Goal: Information Seeking & Learning: Find contact information

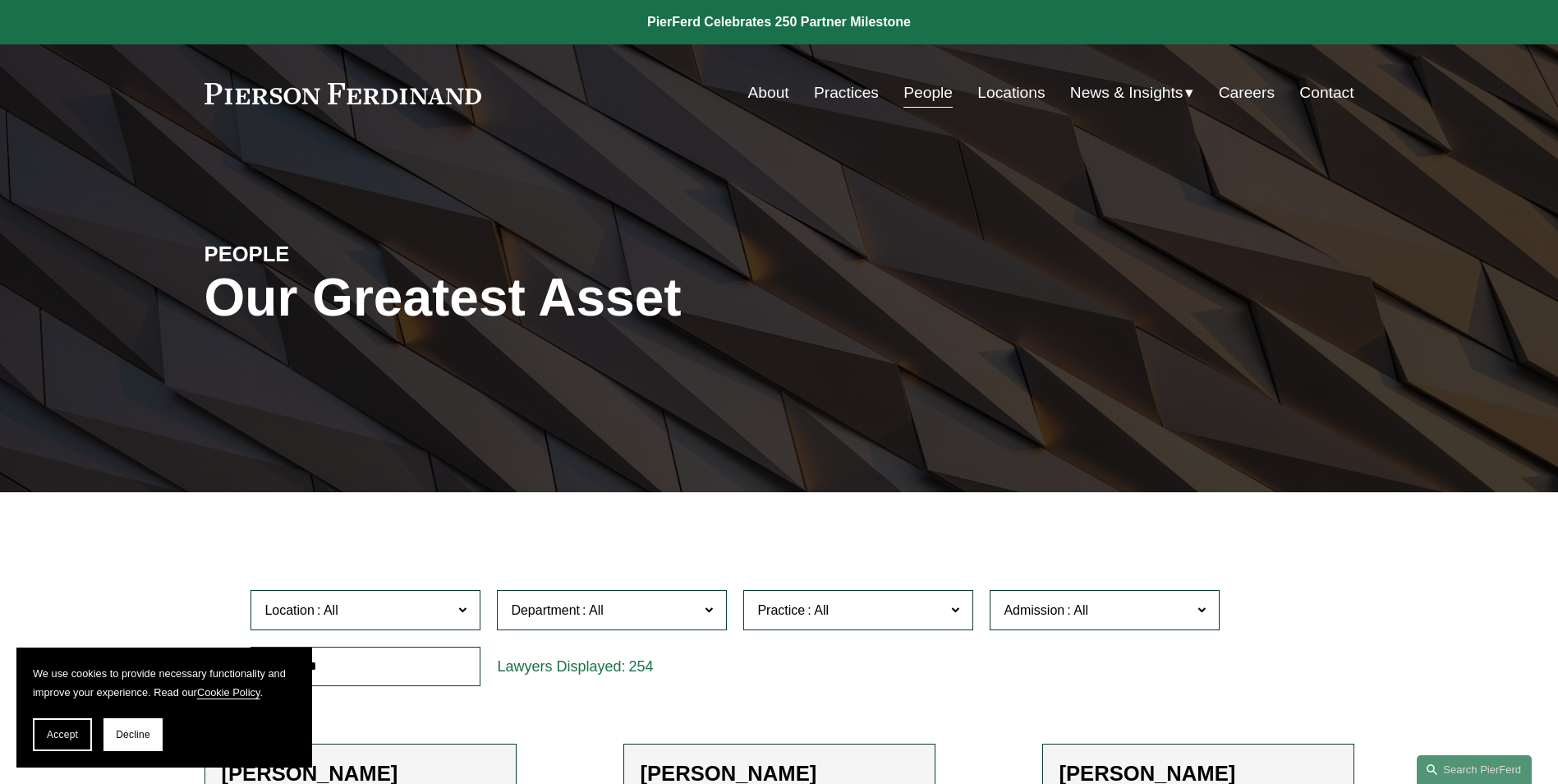
click at [770, 92] on link "About" at bounding box center [768, 92] width 41 height 31
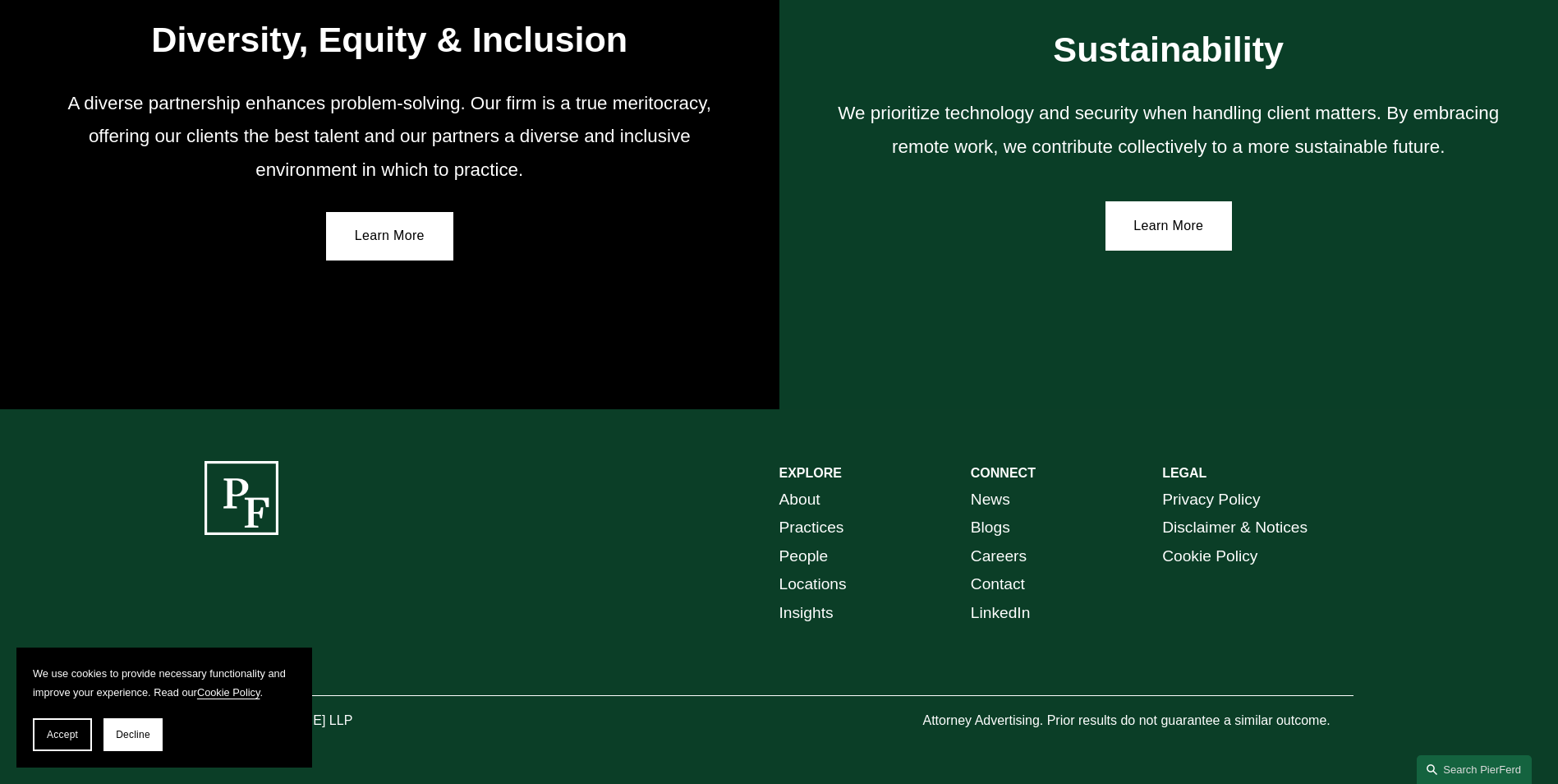
scroll to position [2995, 0]
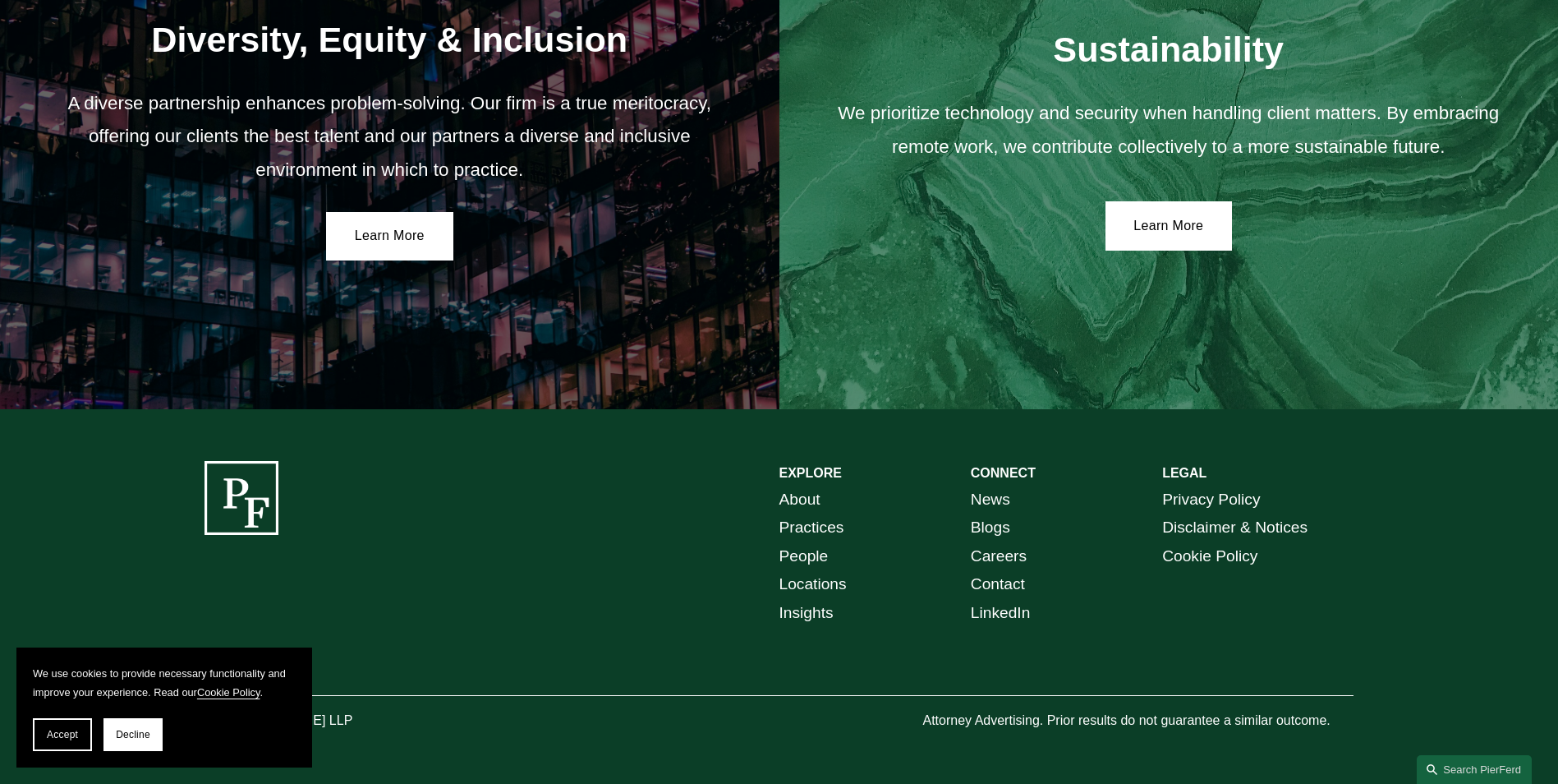
click at [801, 584] on link "Locations" at bounding box center [813, 584] width 68 height 28
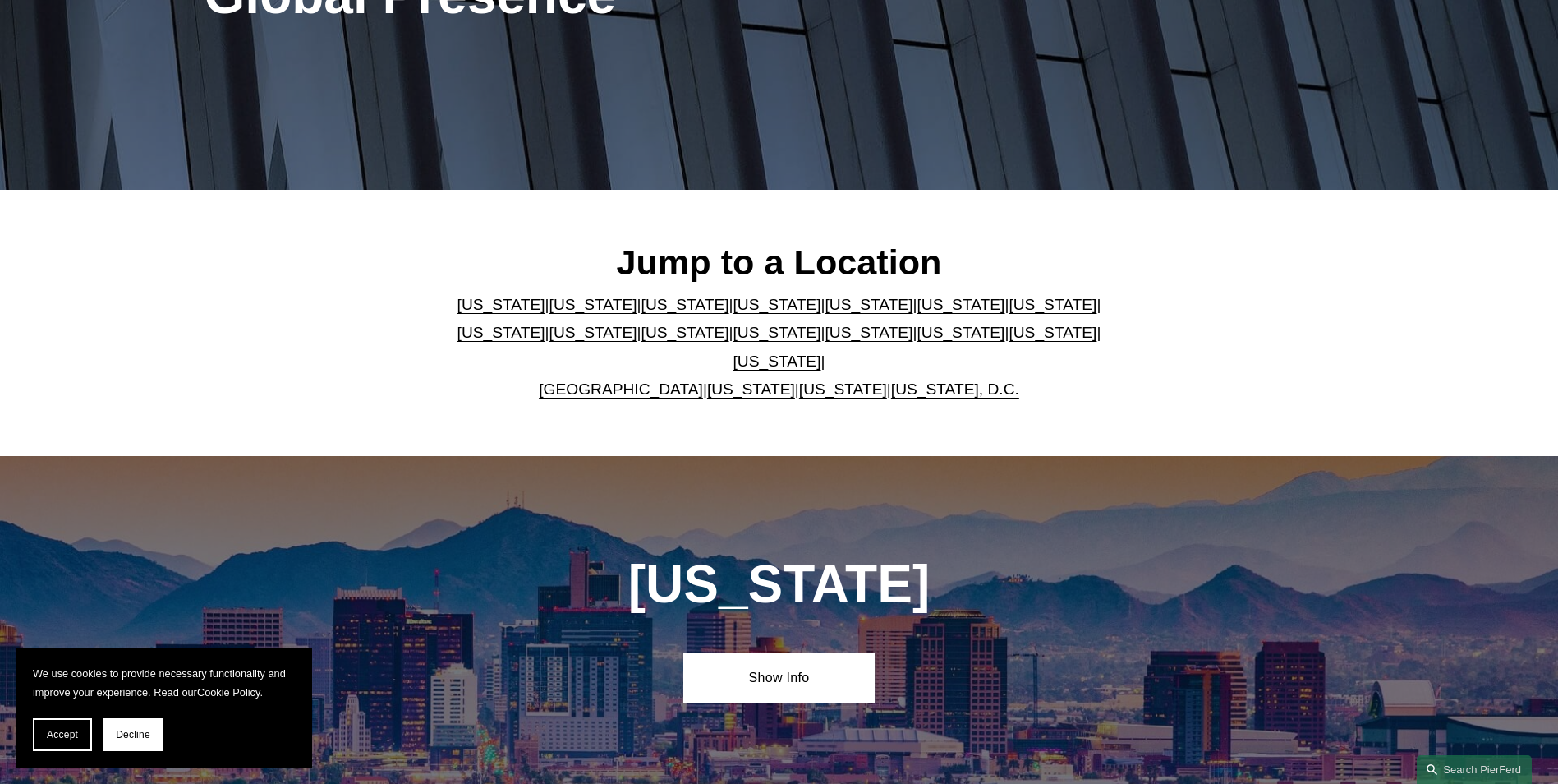
scroll to position [328, 0]
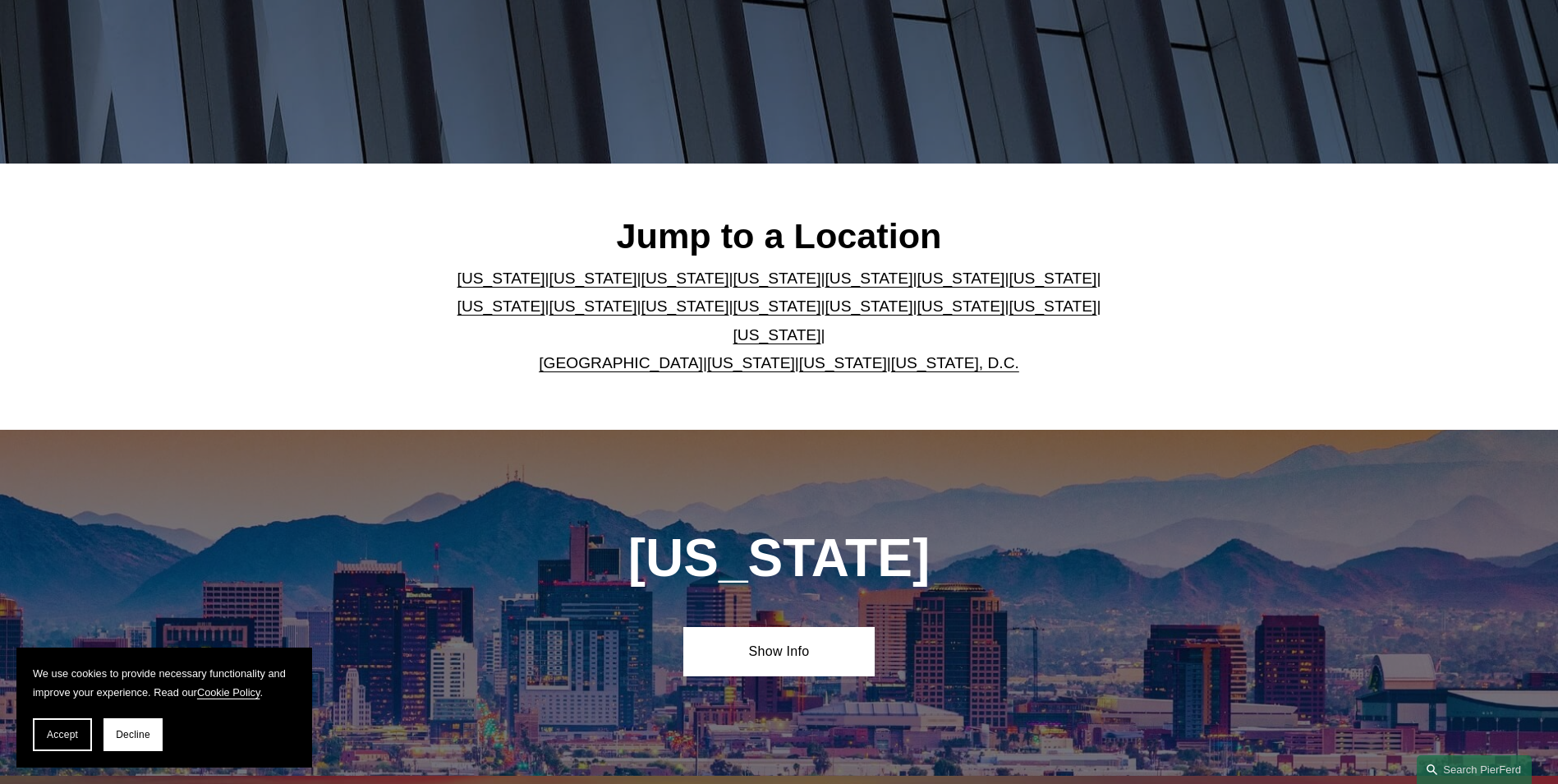
click at [1009, 286] on link "Illinois" at bounding box center [1053, 277] width 88 height 17
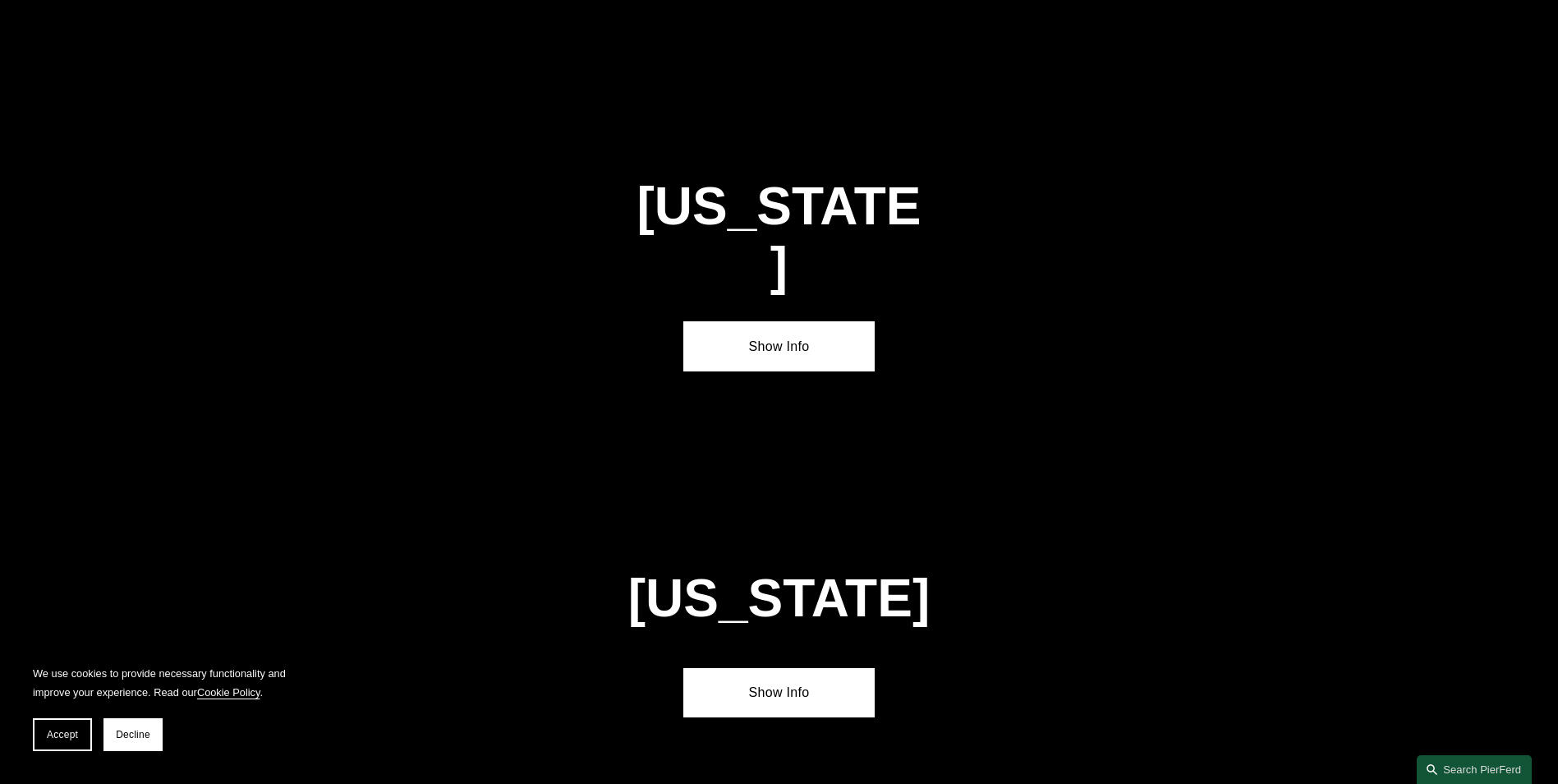
scroll to position [2828, 0]
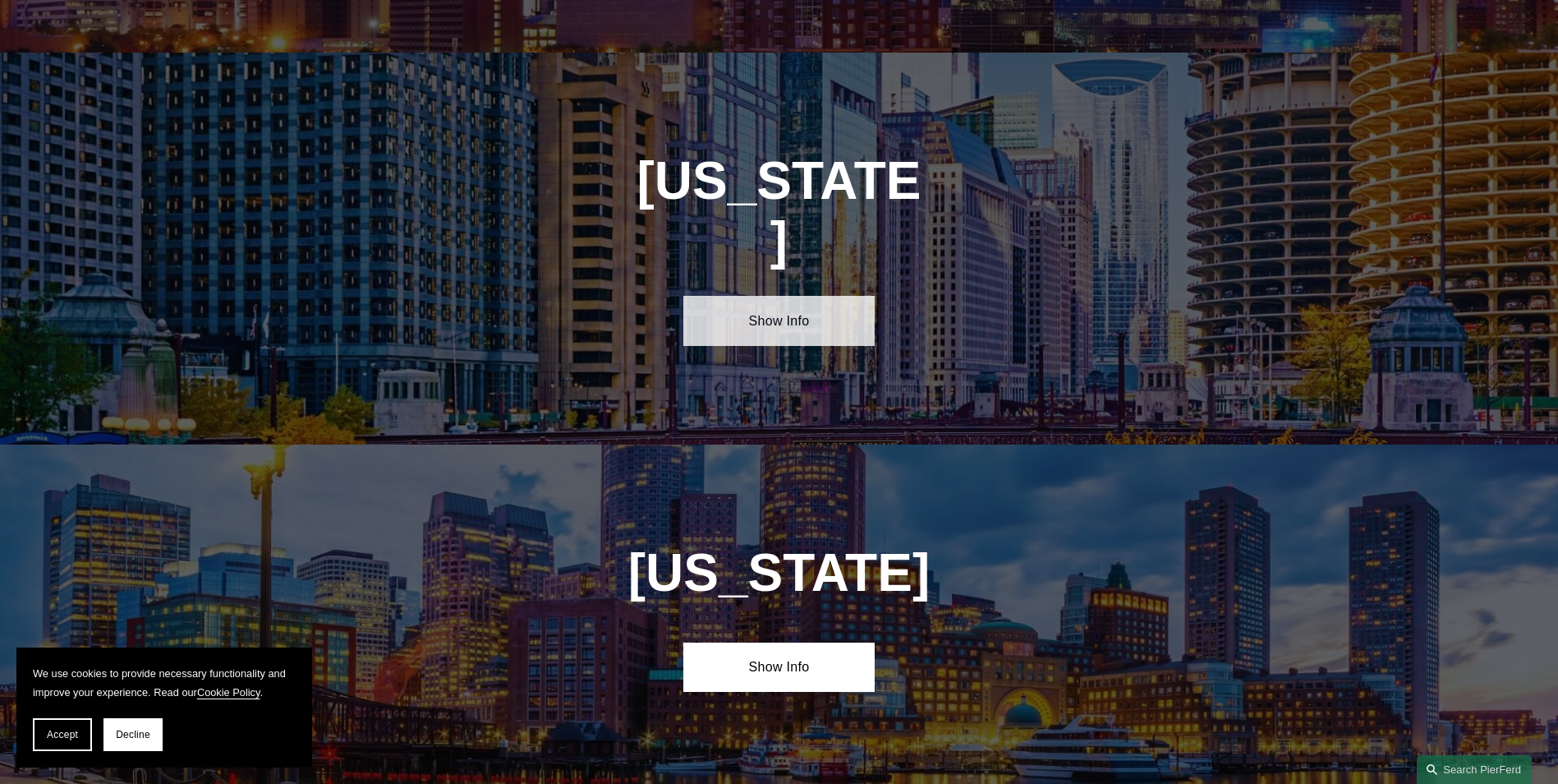
click at [789, 295] on link "Show Info" at bounding box center [779, 320] width 191 height 49
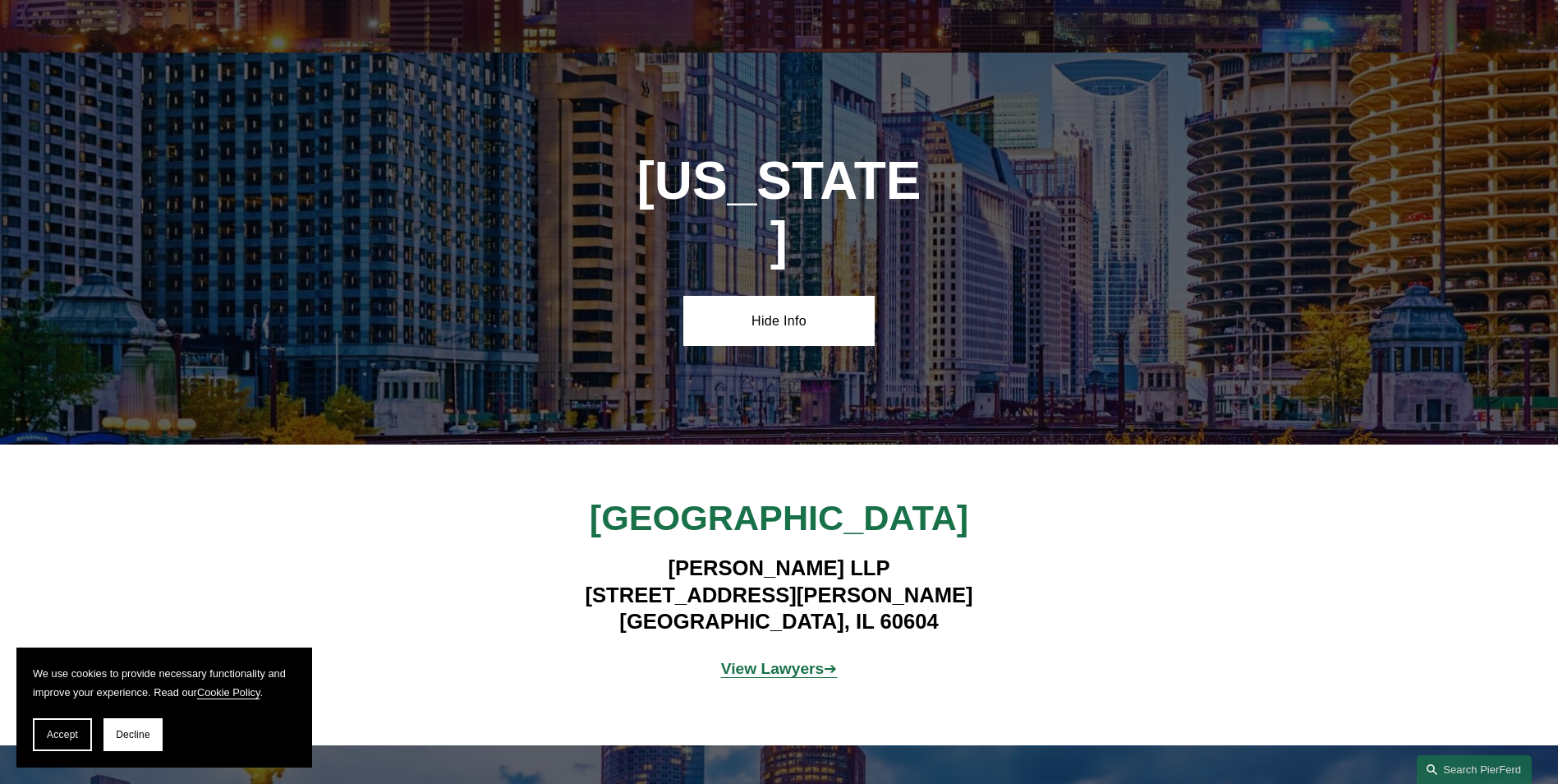
click at [789, 660] on strong "View Lawyers" at bounding box center [772, 668] width 103 height 17
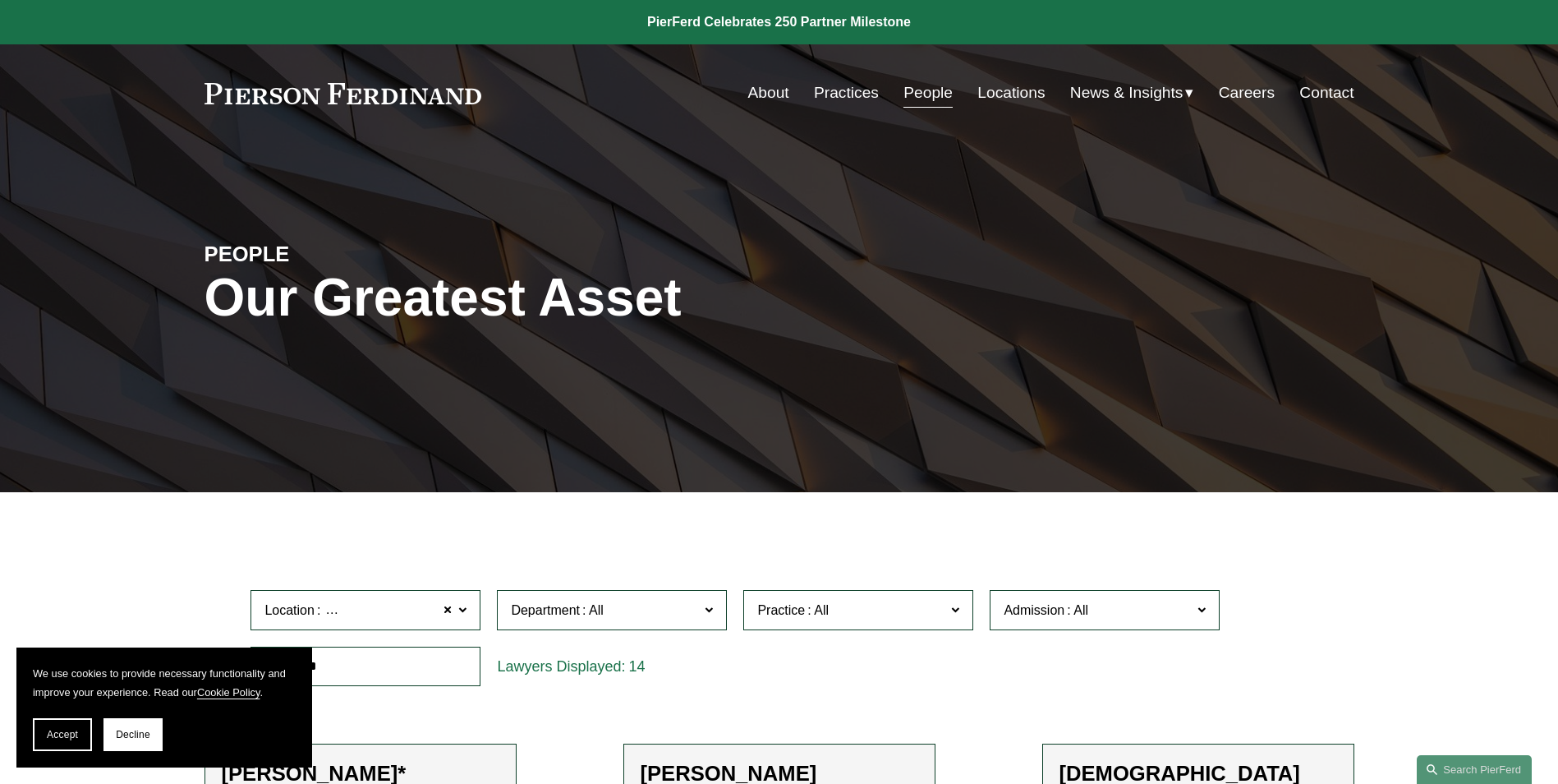
click at [919, 93] on link "People" at bounding box center [929, 92] width 49 height 31
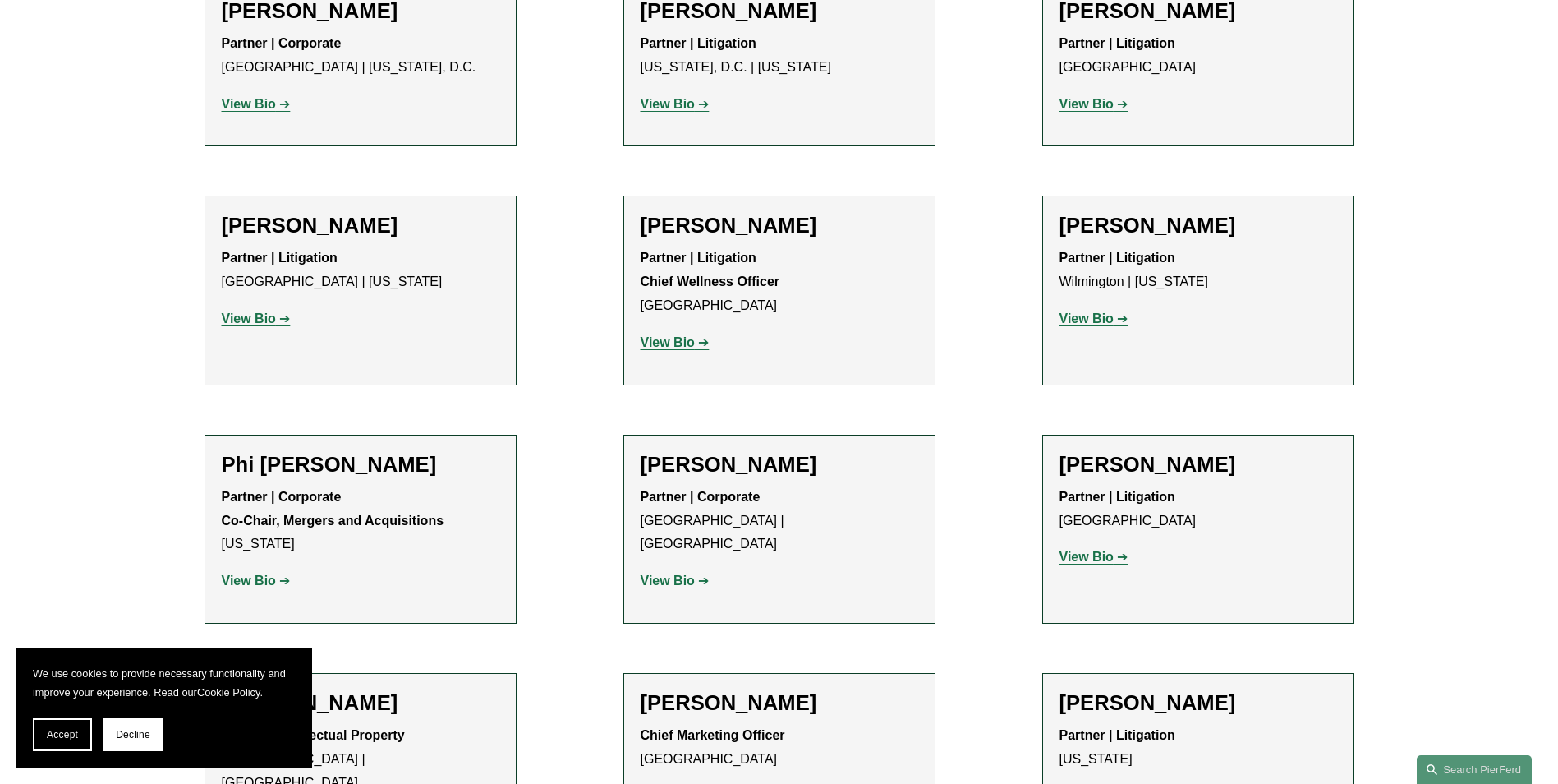
scroll to position [13076, 0]
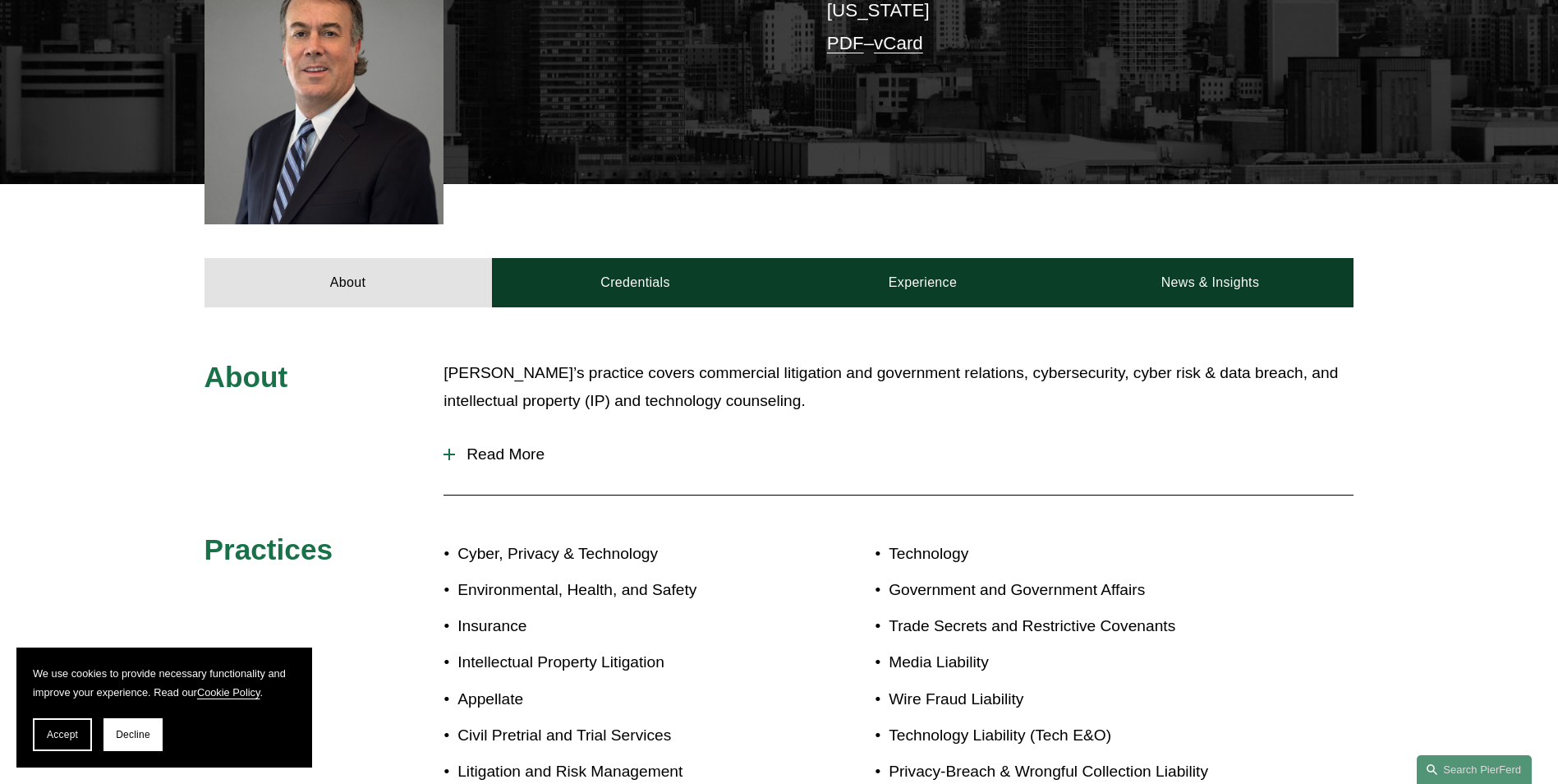
scroll to position [493, 0]
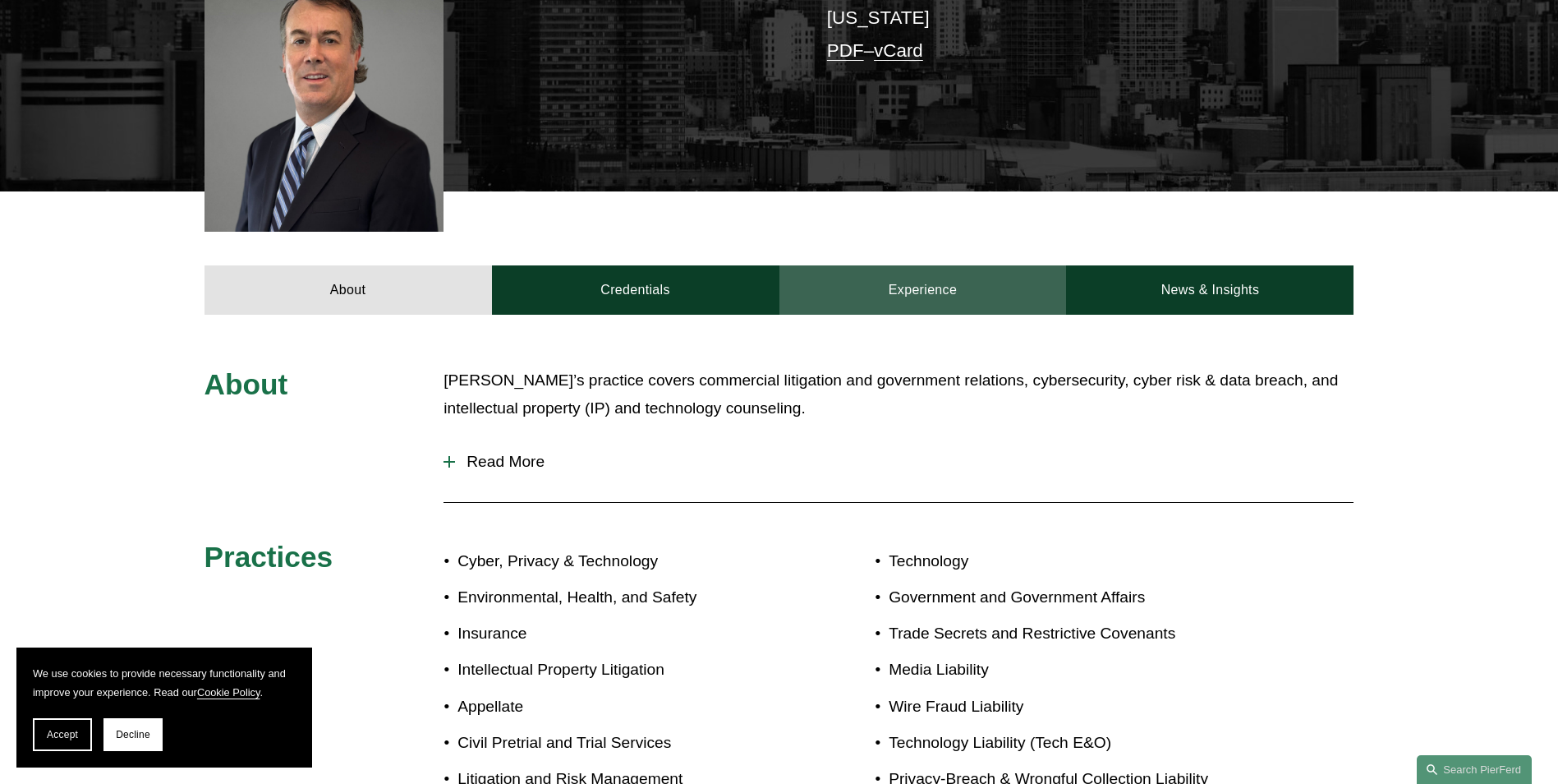
click at [950, 277] on link "Experience" at bounding box center [923, 290] width 287 height 49
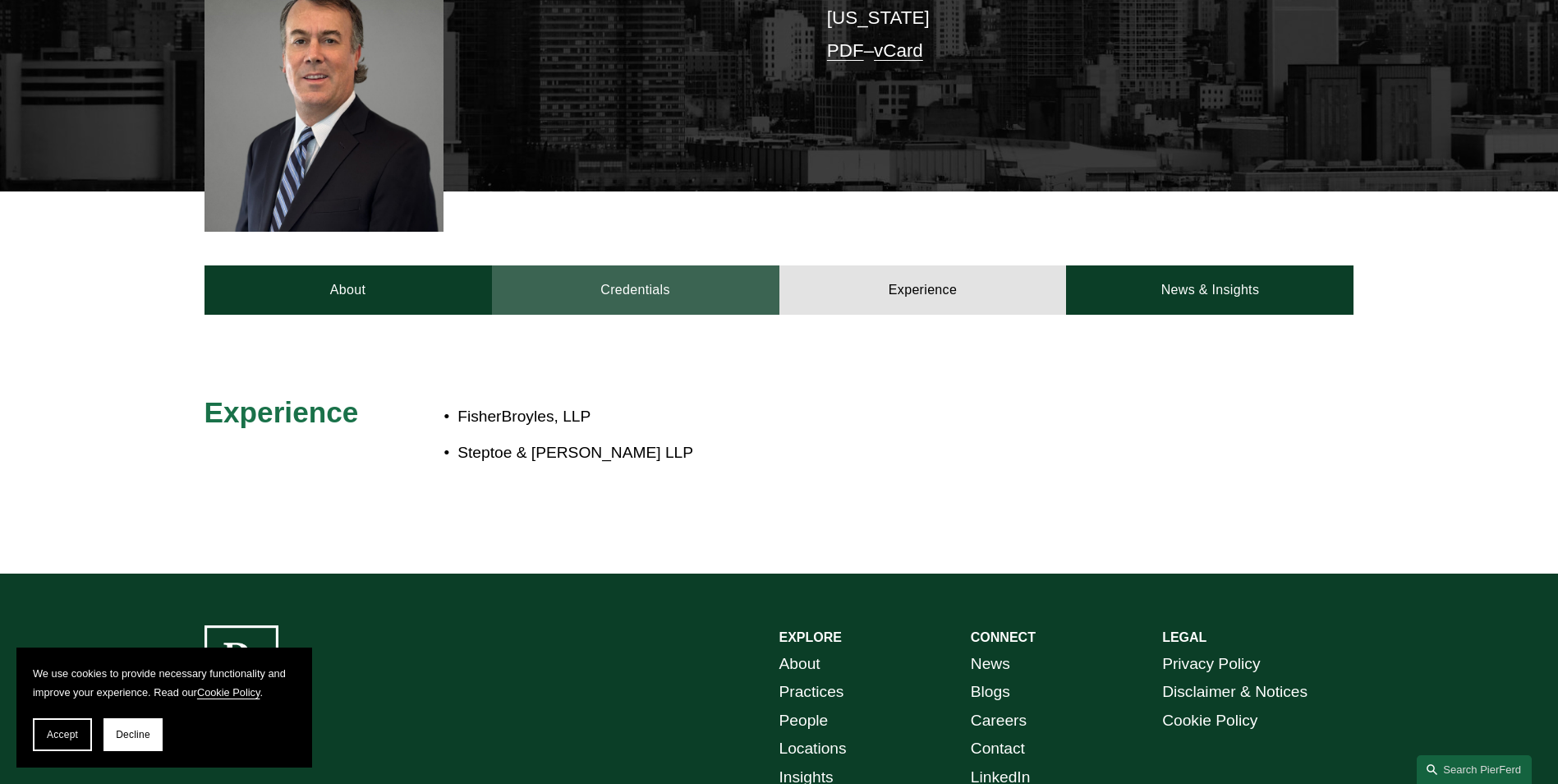
click at [623, 265] on link "Credentials" at bounding box center [636, 290] width 287 height 49
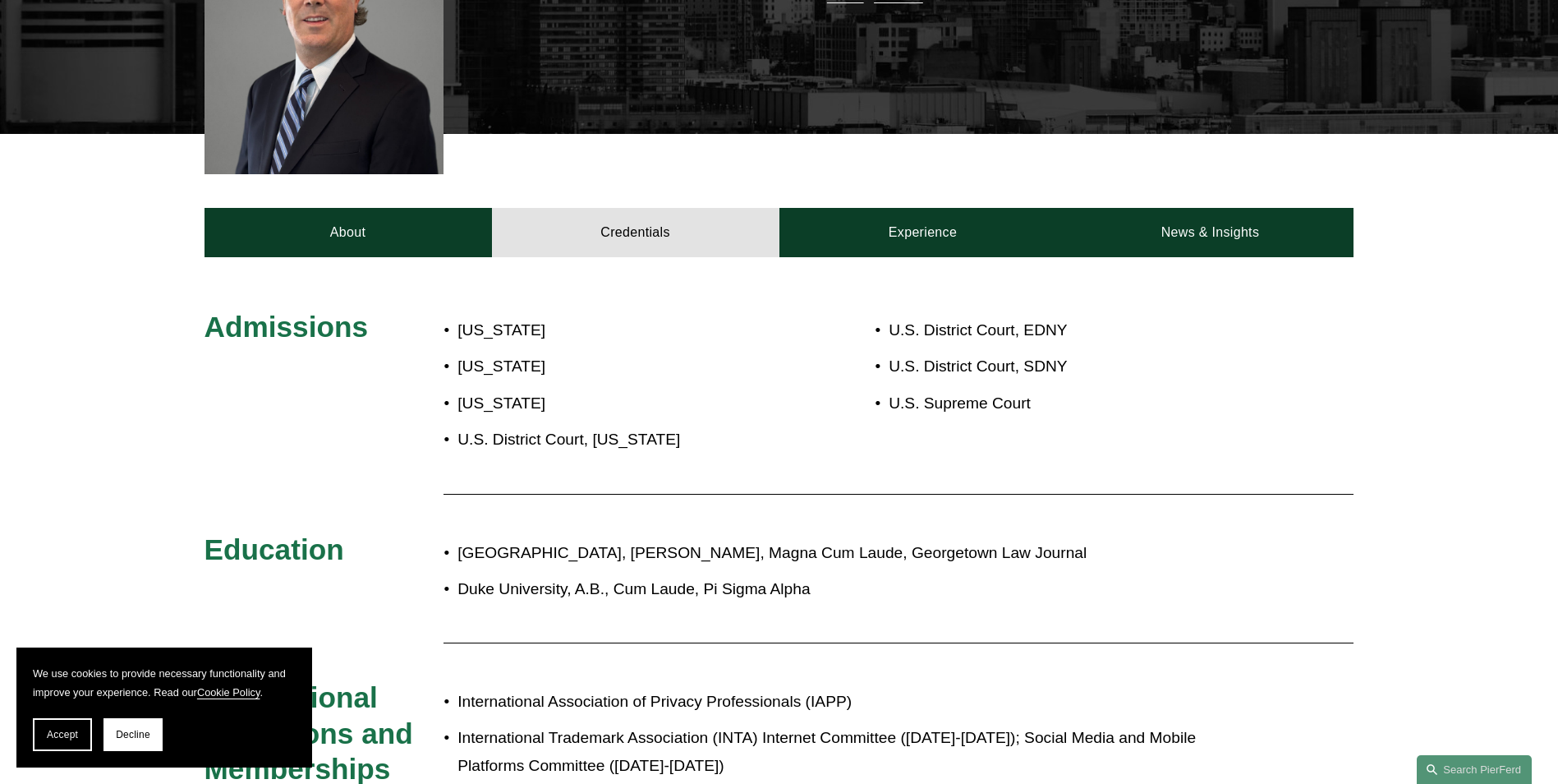
scroll to position [411, 0]
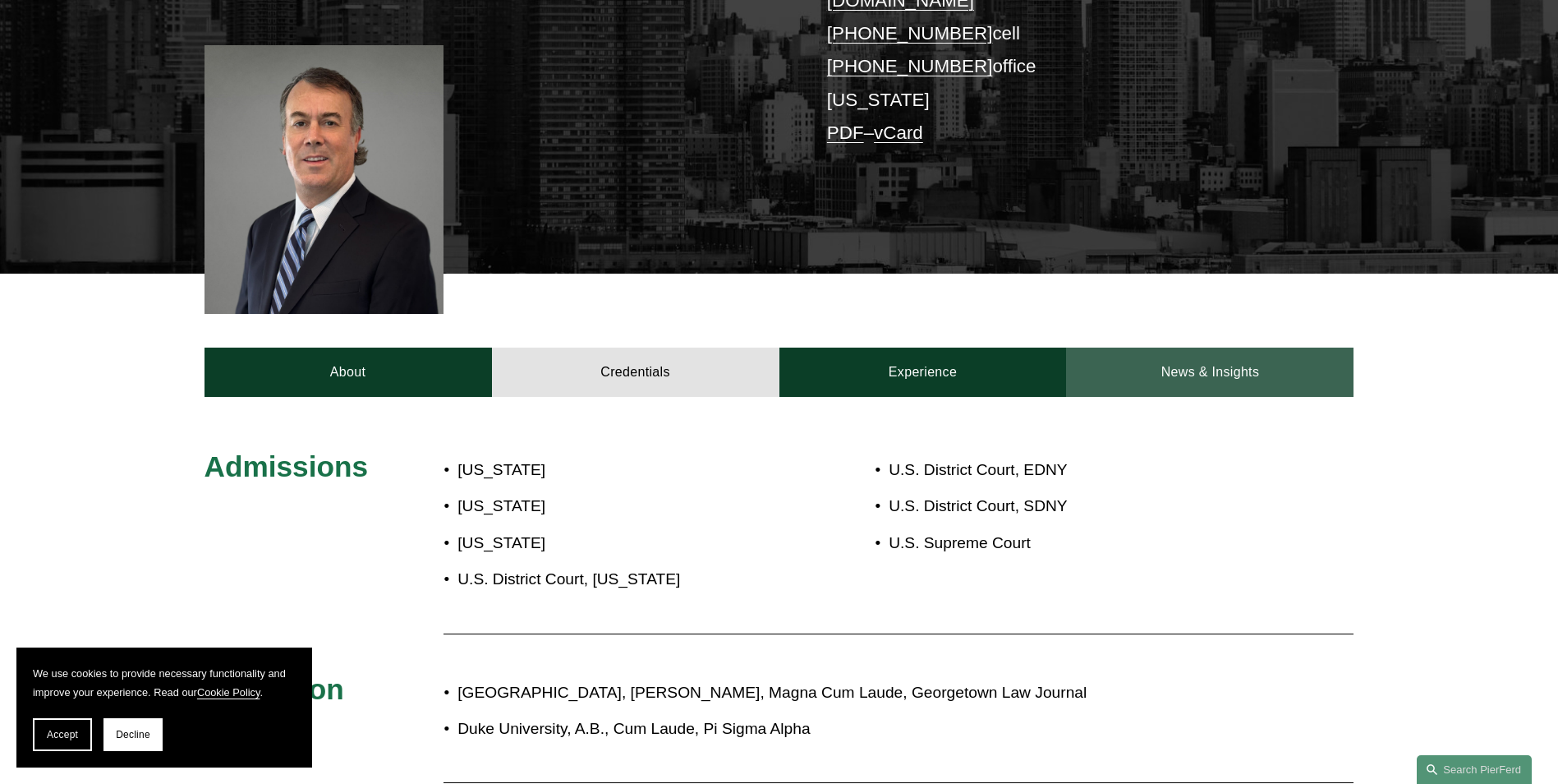
click at [1192, 348] on link "News & Insights" at bounding box center [1209, 372] width 287 height 49
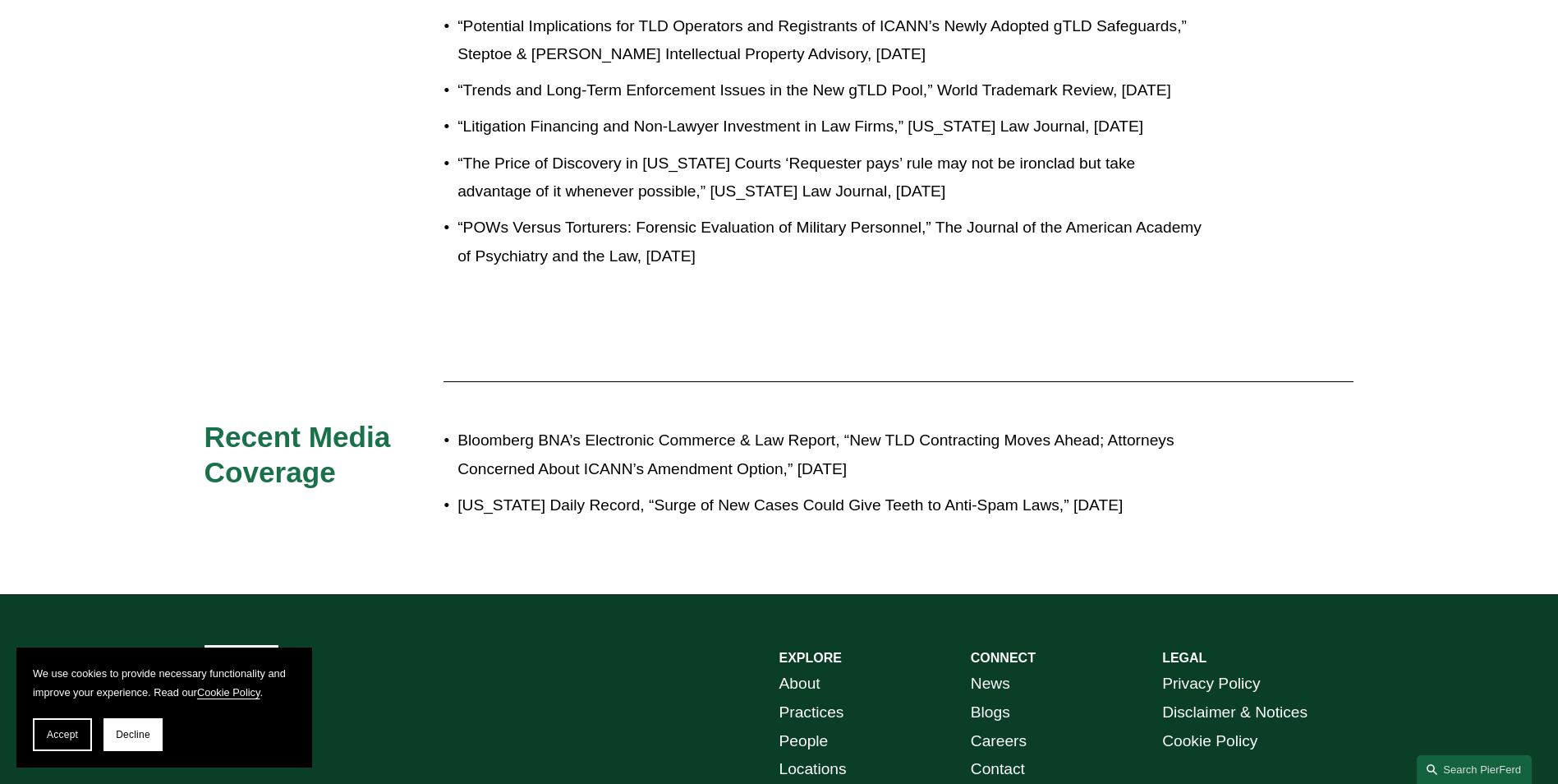
scroll to position [1068, 0]
